Goal: Task Accomplishment & Management: Use online tool/utility

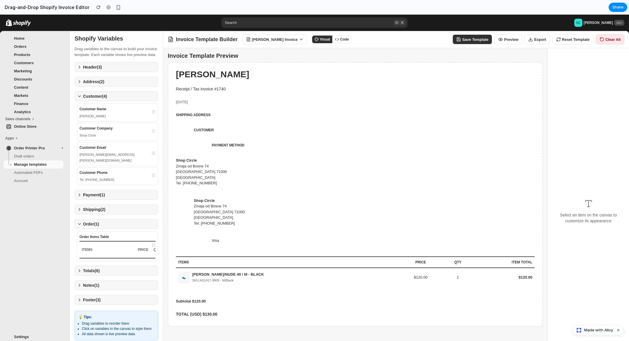
click at [286, 39] on div "[PERSON_NAME] Invoice" at bounding box center [272, 39] width 52 height 5
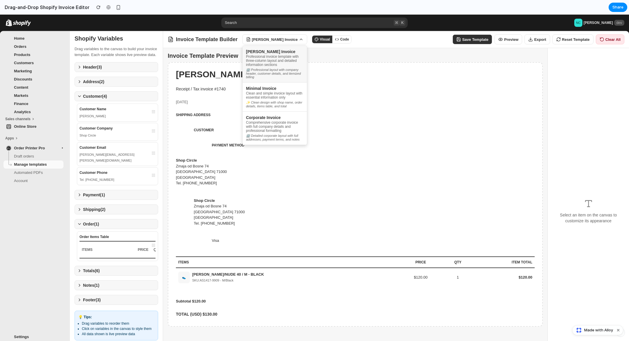
click at [293, 37] on div at bounding box center [314, 178] width 629 height 326
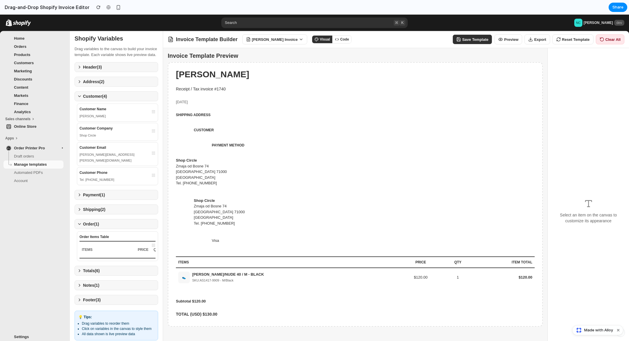
click at [344, 39] on button "Code" at bounding box center [341, 40] width 19 height 8
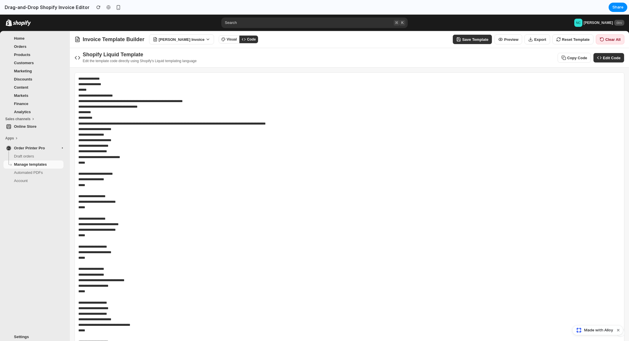
click at [223, 40] on button "Visual" at bounding box center [229, 40] width 20 height 8
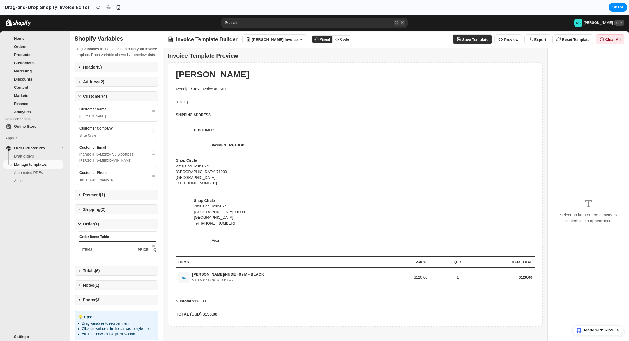
click at [335, 40] on icon at bounding box center [337, 39] width 4 height 4
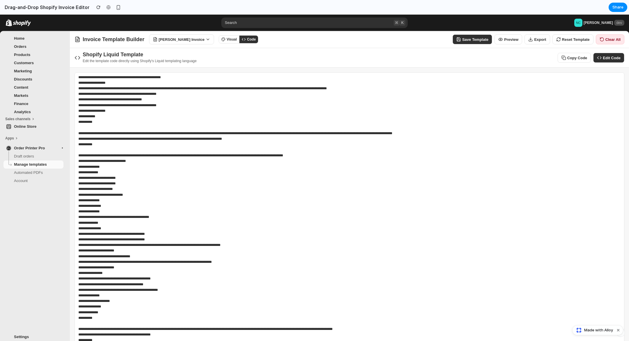
scroll to position [694, 0]
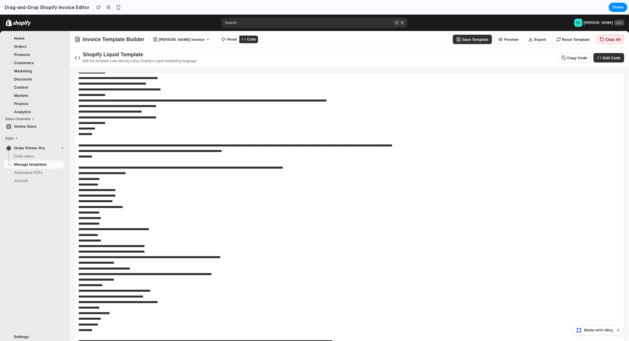
click at [225, 38] on button "Visual" at bounding box center [229, 40] width 20 height 8
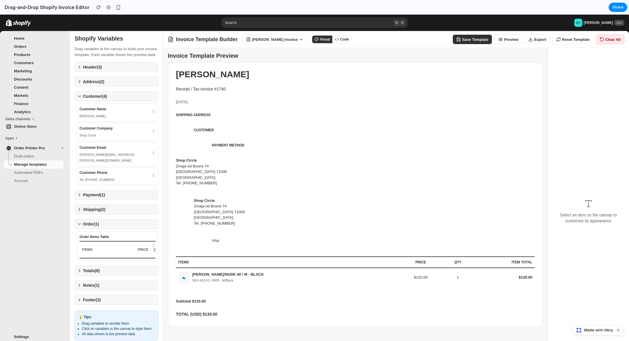
click at [513, 38] on button "Preview" at bounding box center [509, 39] width 28 height 10
click at [286, 36] on button "[PERSON_NAME] Invoice" at bounding box center [274, 39] width 65 height 10
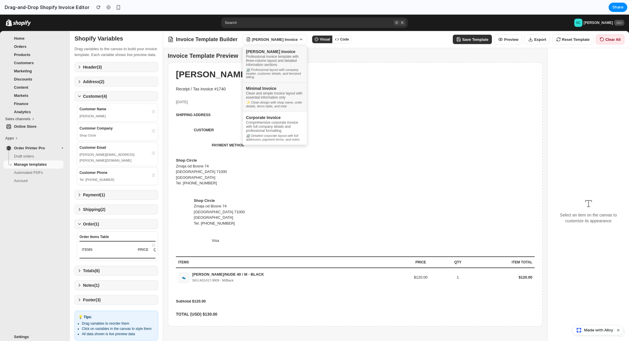
click at [275, 99] on div "Clean and simple invoice layout with essential information only" at bounding box center [274, 95] width 57 height 8
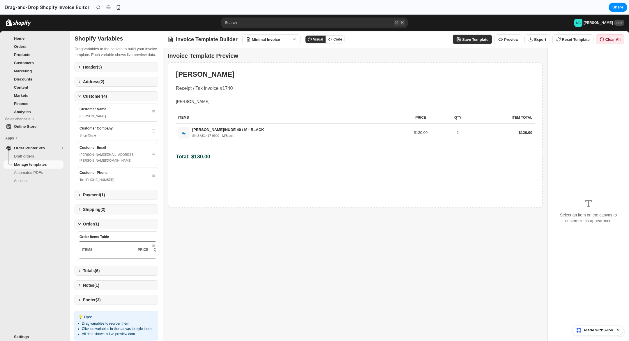
click at [291, 45] on div "Invoice Template Builder Minimal Invoice Visual Code Save Template Preview Expo…" at bounding box center [396, 39] width 466 height 17
click at [292, 41] on icon at bounding box center [294, 39] width 5 height 5
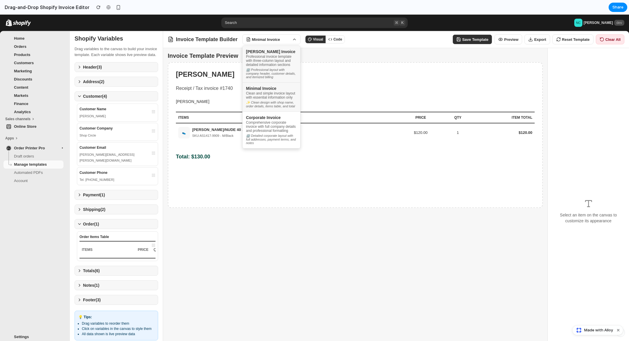
click at [281, 55] on div "Professional invoice template with three-column layout and detailed information…" at bounding box center [271, 60] width 51 height 12
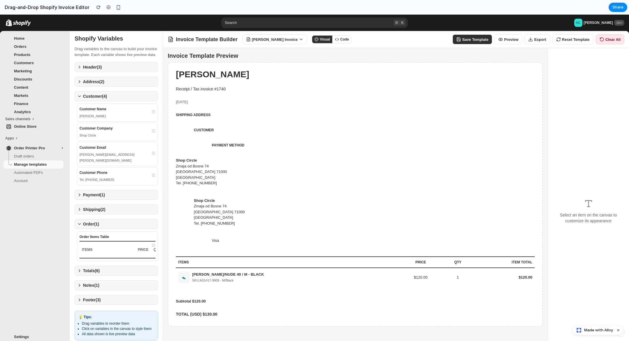
click at [127, 72] on button "Header ( 3 )" at bounding box center [117, 67] width 84 height 10
